Goal: Navigation & Orientation: Find specific page/section

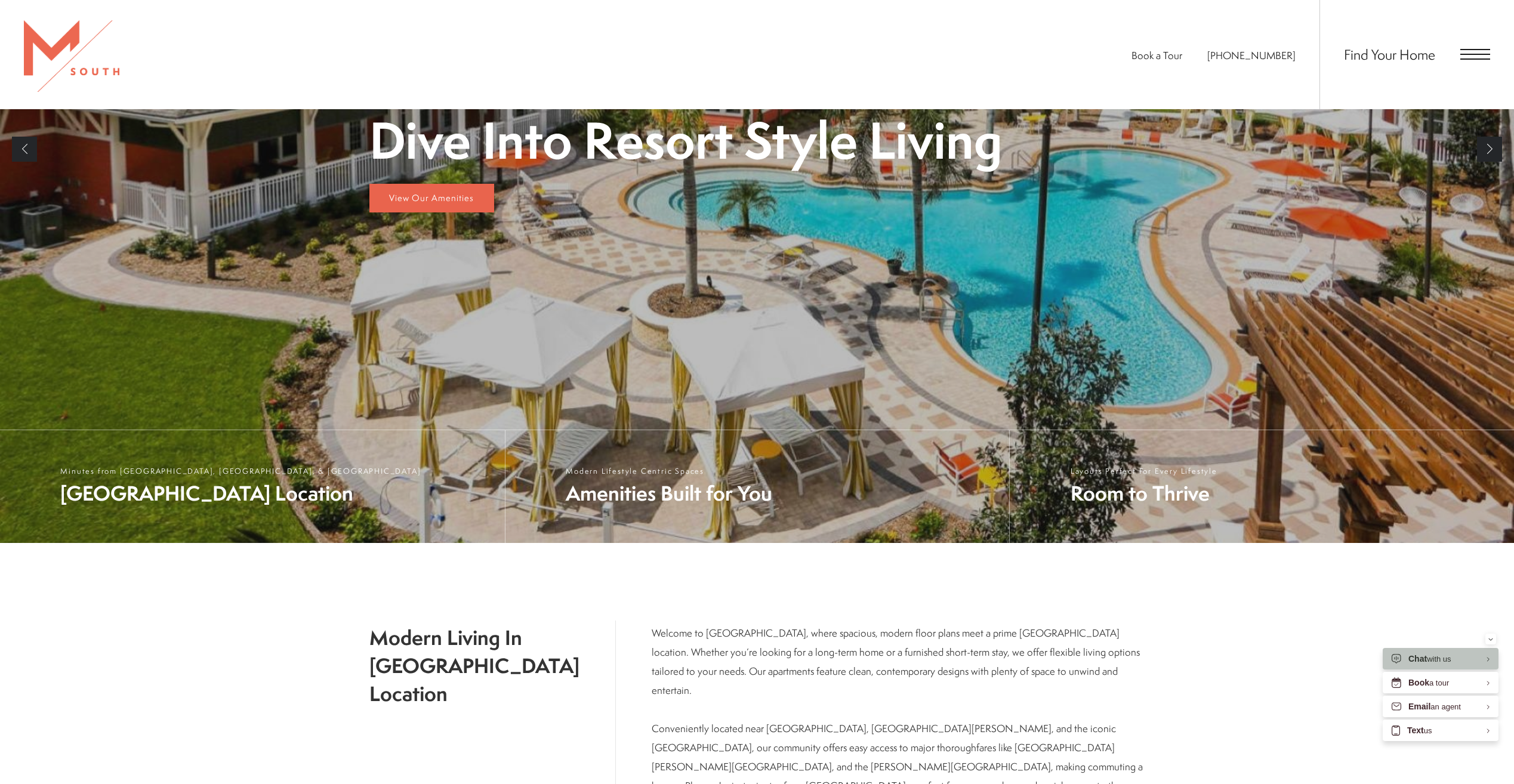
scroll to position [117, 0]
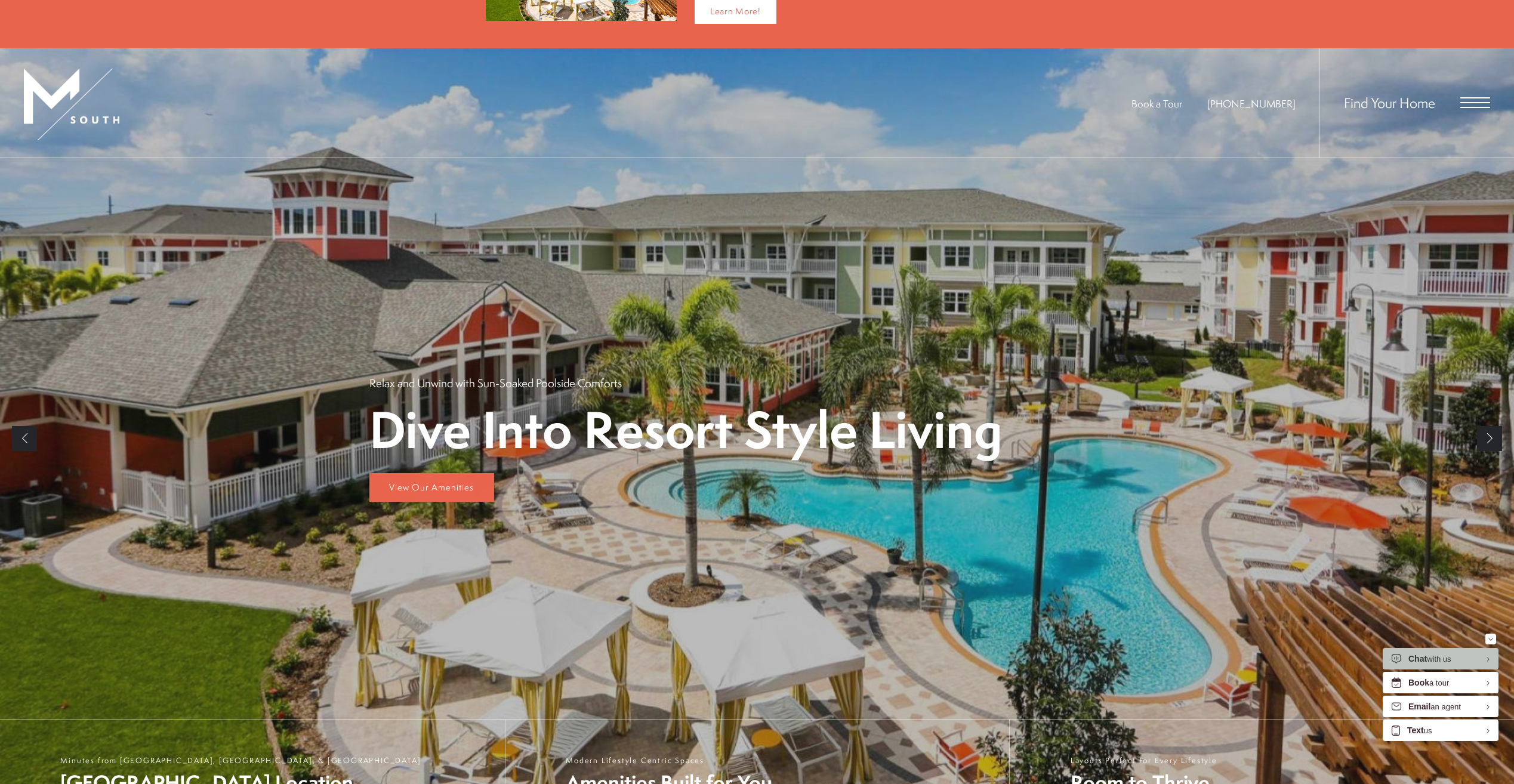
click at [1474, 104] on span "Open Menu" at bounding box center [1476, 103] width 30 height 10
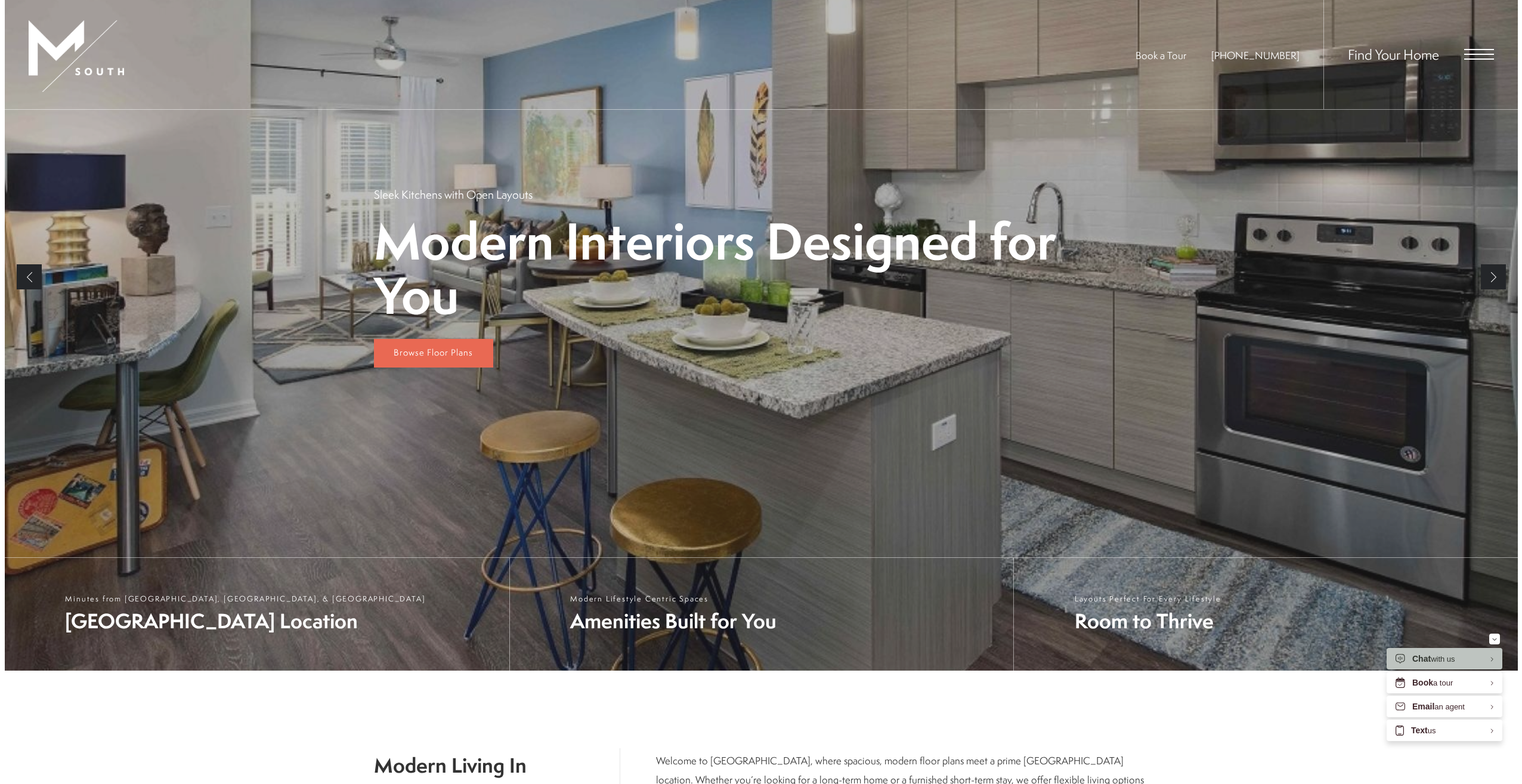
scroll to position [0, 0]
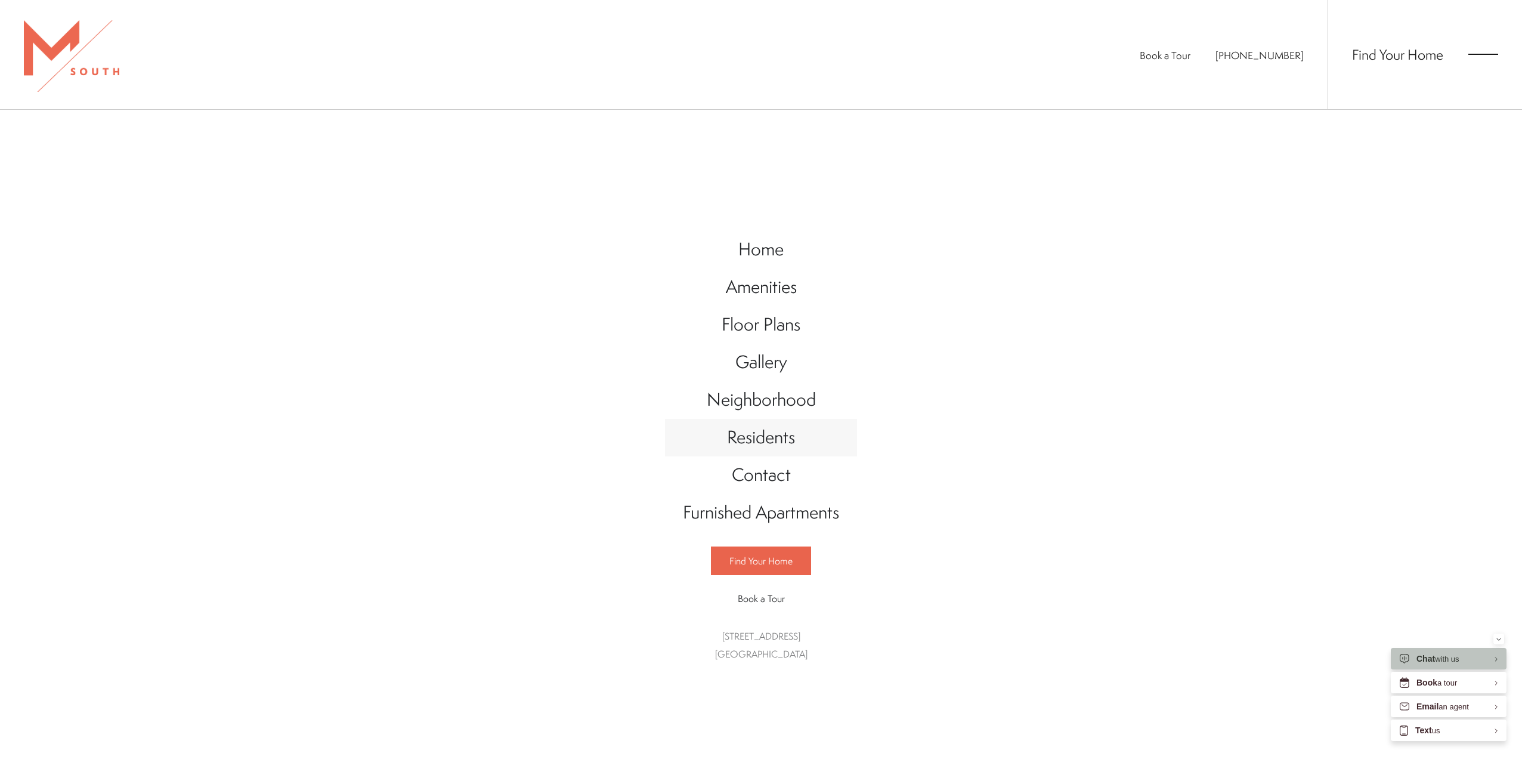
click at [773, 437] on span "Residents" at bounding box center [761, 437] width 68 height 24
